Goal: Entertainment & Leisure: Consume media (video, audio)

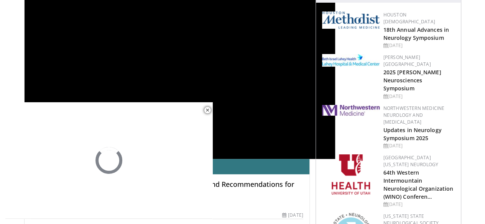
scroll to position [38, 0]
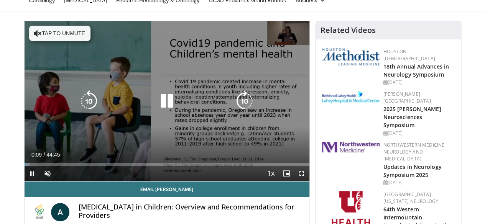
click at [34, 32] on icon "Video Player" at bounding box center [38, 34] width 8 height 8
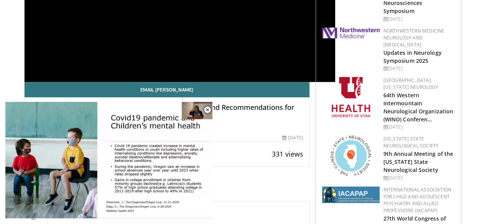
scroll to position [77, 0]
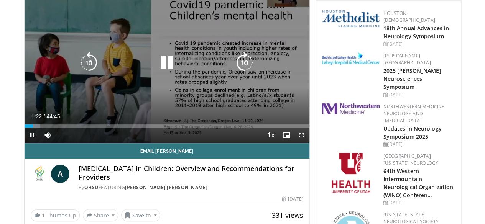
drag, startPoint x: 162, startPoint y: 68, endPoint x: 167, endPoint y: 60, distance: 9.4
click at [162, 65] on icon "Video Player" at bounding box center [166, 62] width 21 height 21
click at [156, 68] on icon "Video Player" at bounding box center [166, 62] width 21 height 21
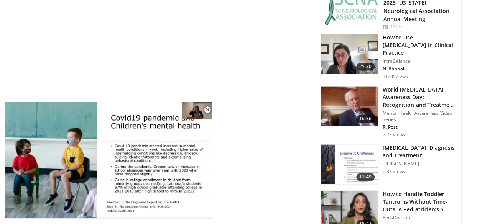
scroll to position [498, 0]
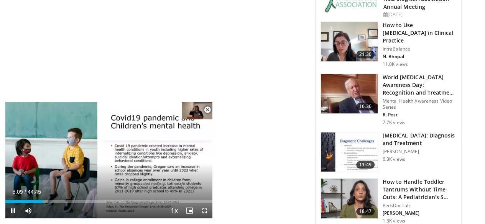
click at [209, 110] on span "Video Player" at bounding box center [207, 109] width 15 height 15
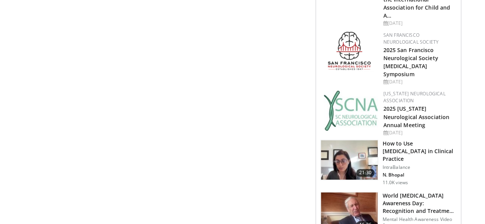
scroll to position [422, 0]
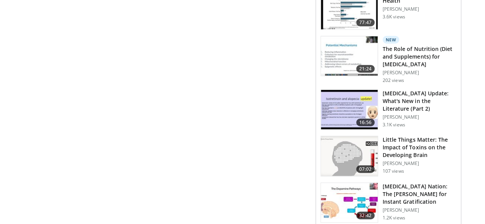
scroll to position [920, 0]
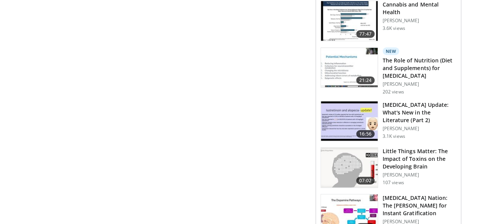
click at [347, 195] on img at bounding box center [349, 215] width 57 height 40
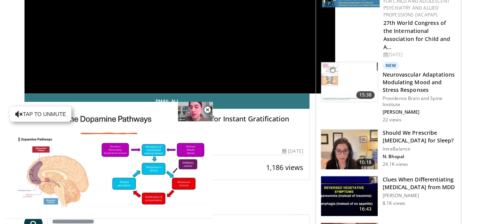
scroll to position [153, 0]
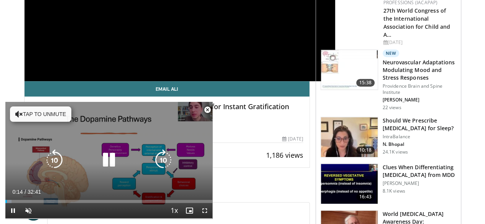
click at [20, 110] on button "Tap to unmute" at bounding box center [40, 114] width 61 height 15
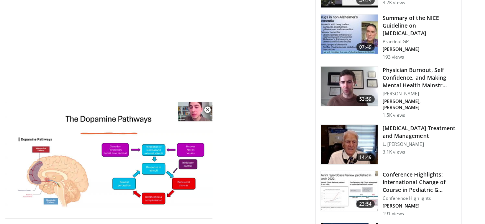
scroll to position [958, 0]
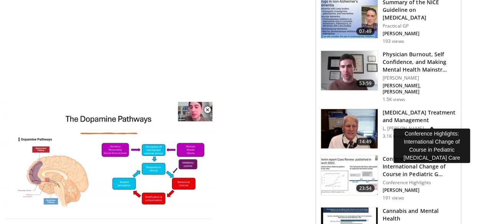
click at [414, 155] on h3 "Conference Highlights: International Change of Course in Pediatric G…" at bounding box center [419, 166] width 74 height 23
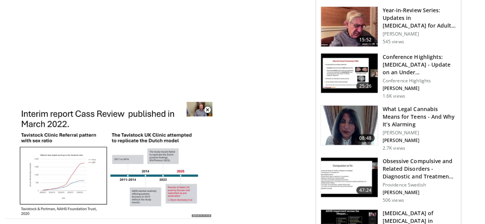
scroll to position [882, 0]
